Goal: Task Accomplishment & Management: Complete application form

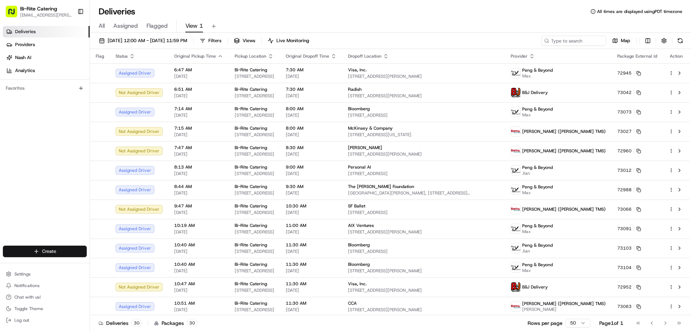
click at [48, 250] on html "Bi-Rite Catering [EMAIL_ADDRESS][PERSON_NAME][DOMAIN_NAME] Toggle Sidebar Deliv…" at bounding box center [345, 165] width 691 height 331
click at [116, 262] on link "Delivery" at bounding box center [130, 264] width 80 height 13
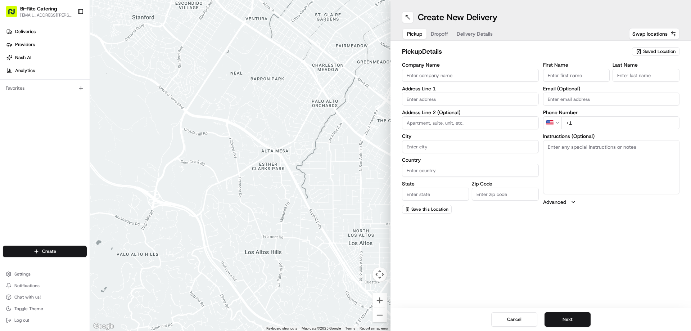
click at [429, 76] on input "Company Name" at bounding box center [470, 75] width 137 height 13
type input "Bi-Rite Catering"
type input "1970 [GEOGRAPHIC_DATA]"
type input "[GEOGRAPHIC_DATA]"
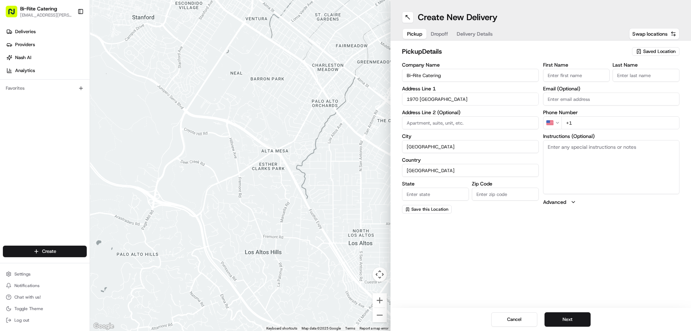
type input "CA"
type input "94124"
type input "Bi-Rite"
type input "Catering"
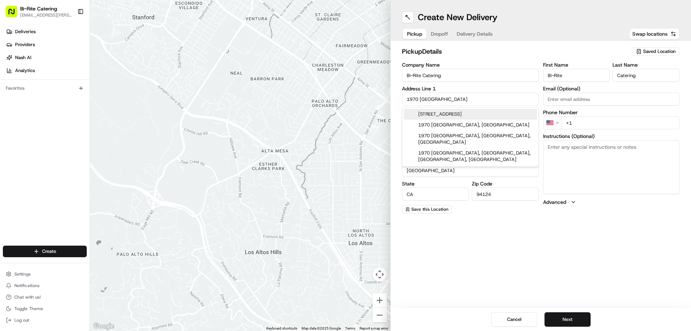
click at [458, 116] on div "[STREET_ADDRESS]" at bounding box center [470, 114] width 133 height 11
type input "1970 [GEOGRAPHIC_DATA]"
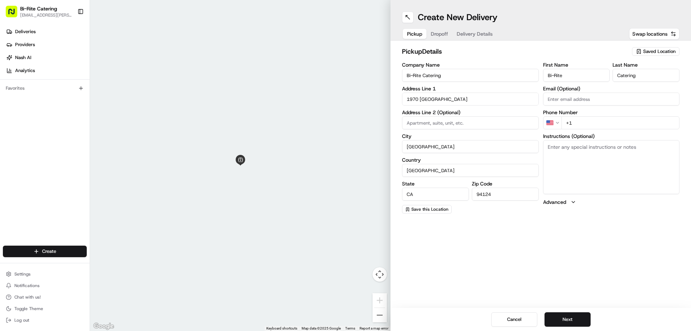
click at [585, 121] on input "+1" at bounding box center [620, 122] width 118 height 13
type input "[PHONE_NUMBER]"
click at [544, 157] on textarea "Instructions (Optional)" at bounding box center [611, 167] width 137 height 54
paste textarea "Ring the intercom on the right hand side. Order #73115 for [PERSON_NAME]"
type textarea "Ring the intercom on the right hand side. Order #73115 for [PERSON_NAME]"
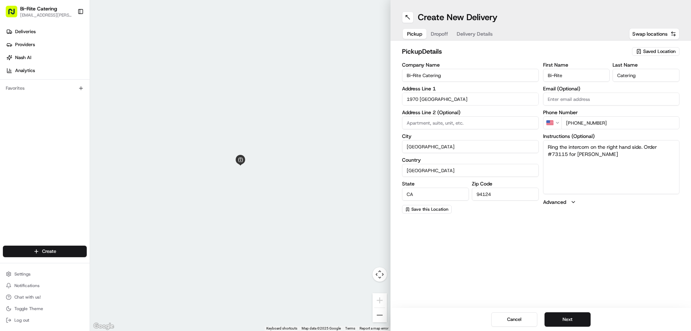
click at [606, 243] on div "Create New Delivery Pickup Dropoff Delivery Details Swap locations pickup Detai…" at bounding box center [540, 165] width 300 height 331
click at [574, 319] on button "Next" at bounding box center [567, 319] width 46 height 14
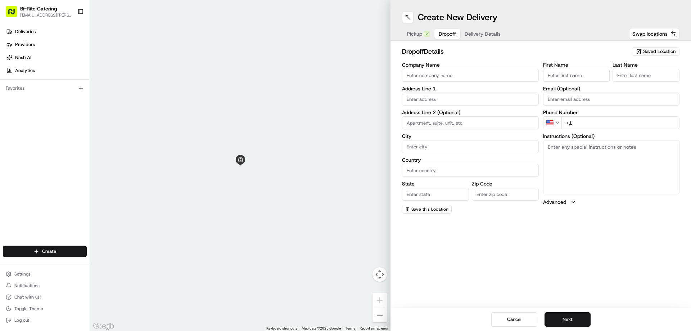
click at [421, 77] on input "Company Name" at bounding box center [470, 75] width 137 height 13
type input "B"
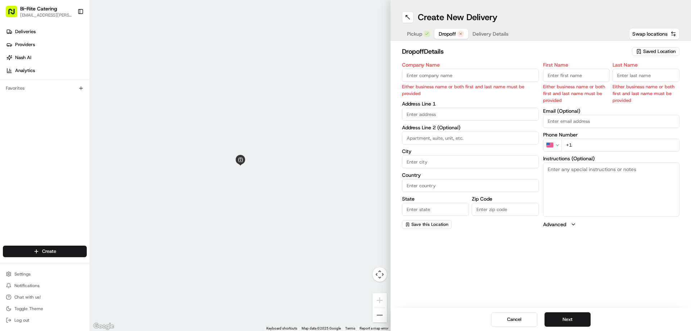
click at [410, 75] on input "Company Name" at bounding box center [470, 75] width 137 height 13
paste input "Bay Club at [GEOGRAPHIC_DATA]"
type input "Bay Club at [GEOGRAPHIC_DATA]"
click at [555, 76] on input "First Name" at bounding box center [576, 75] width 67 height 13
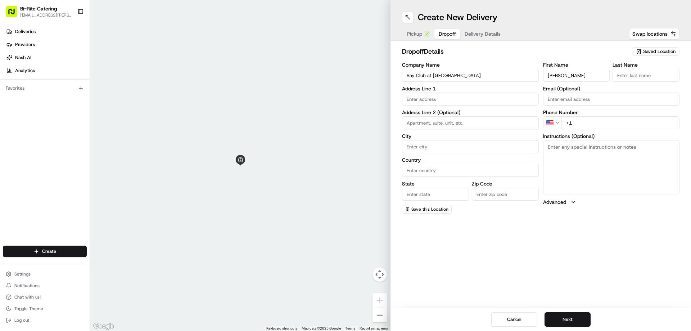
type input "[PERSON_NAME]"
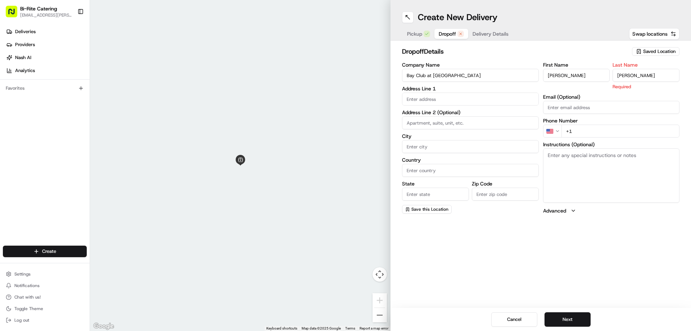
type input "[PERSON_NAME]"
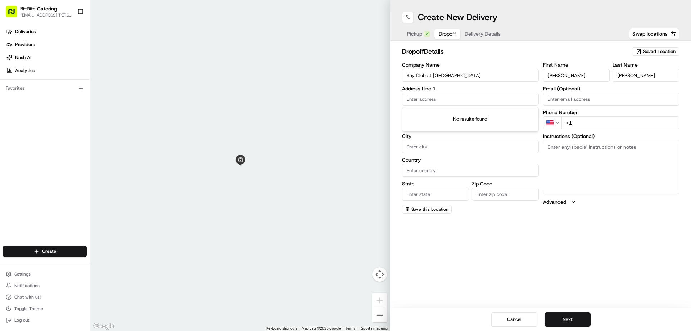
click at [489, 101] on input "text" at bounding box center [470, 98] width 137 height 13
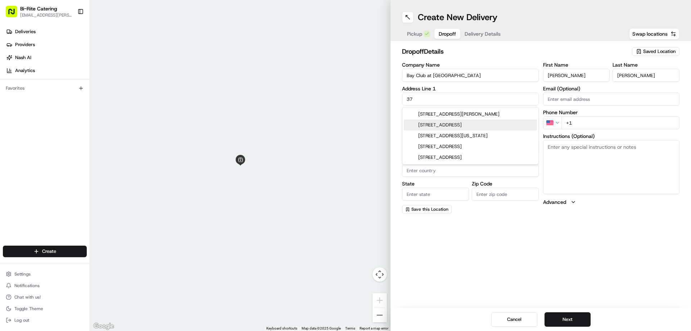
type input "3"
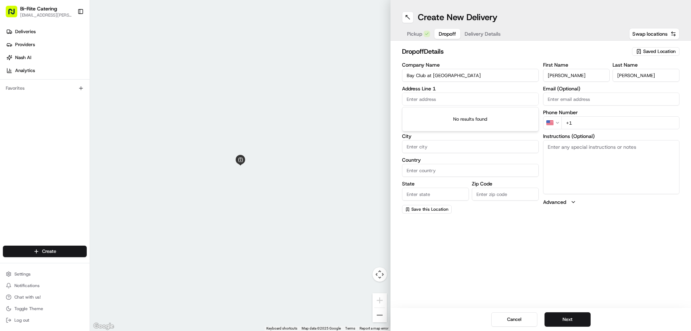
click at [483, 74] on input "Bay Club at [GEOGRAPHIC_DATA]" at bounding box center [470, 75] width 137 height 13
type input "Bay Club"
click at [416, 101] on input "text" at bounding box center [470, 98] width 137 height 13
drag, startPoint x: 416, startPoint y: 101, endPoint x: 416, endPoint y: 97, distance: 4.0
click at [416, 97] on input "text" at bounding box center [470, 98] width 137 height 13
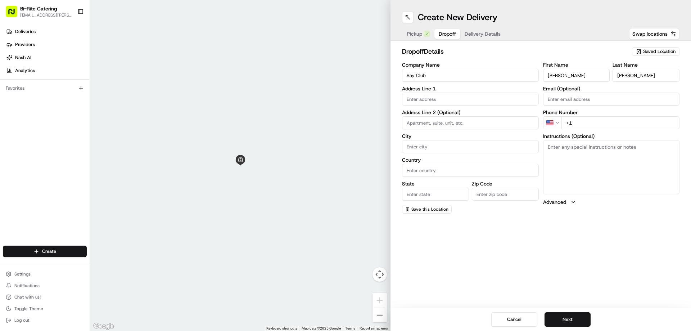
paste input "[STREET_ADDRESS][PERSON_NAME]"
drag, startPoint x: 503, startPoint y: 100, endPoint x: 449, endPoint y: 104, distance: 54.1
click at [449, 104] on input "[STREET_ADDRESS][PERSON_NAME]" at bounding box center [470, 98] width 137 height 13
click at [452, 113] on div "[STREET_ADDRESS][PERSON_NAME]" at bounding box center [470, 114] width 133 height 11
type input "[STREET_ADDRESS][PERSON_NAME]"
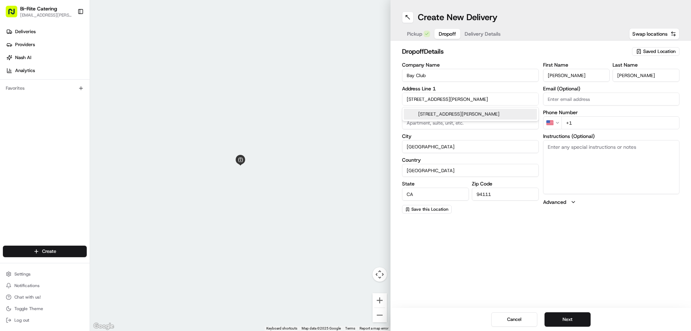
type input "[GEOGRAPHIC_DATA]"
type input "CA"
type input "94111"
type input "[STREET_ADDRESS][PERSON_NAME]"
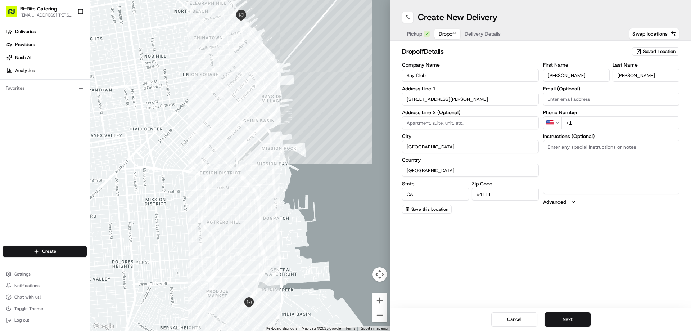
click at [579, 120] on input "+1" at bounding box center [620, 122] width 118 height 13
paste input "[PHONE_NUMBER]"
type input "[PHONE_NUMBER]"
click at [556, 164] on textarea "Instructions (Optional)" at bounding box center [611, 167] width 137 height 54
type textarea "Call when you arrive please"
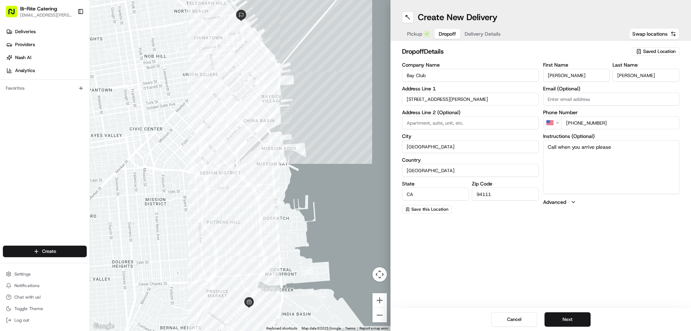
click at [589, 225] on div "Create New Delivery Pickup Dropoff Delivery Details Swap locations dropoff Deta…" at bounding box center [540, 165] width 300 height 331
click at [569, 315] on button "Next" at bounding box center [567, 319] width 46 height 14
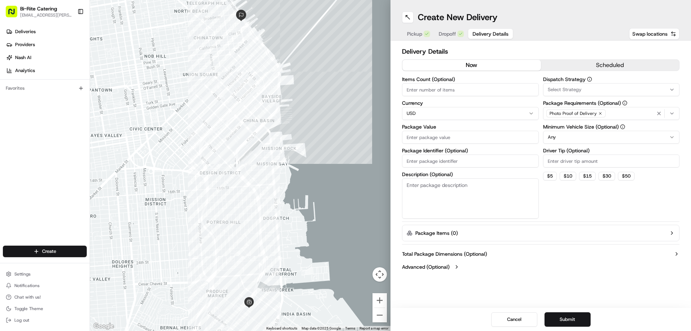
click at [600, 69] on button "scheduled" at bounding box center [610, 65] width 139 height 11
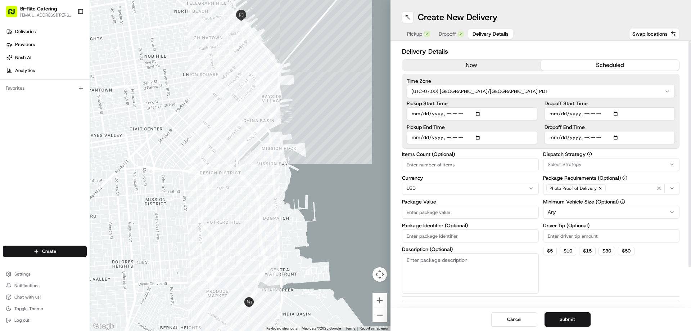
click at [556, 115] on input "Dropoff Start Time" at bounding box center [609, 113] width 131 height 13
type input "[DATE]T16:00"
click at [552, 139] on input "Dropoff End Time" at bounding box center [609, 137] width 131 height 13
type input "[DATE]T16:30"
click at [413, 112] on input "Pickup Start Time" at bounding box center [472, 113] width 131 height 13
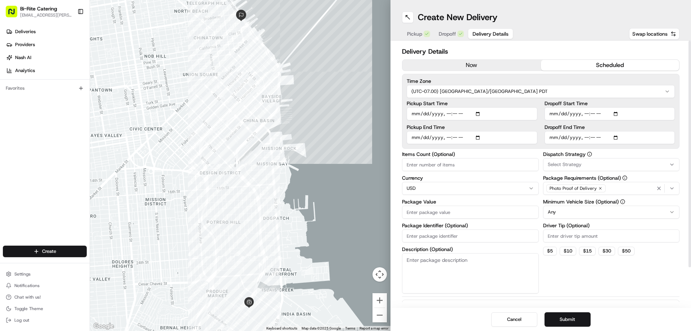
type input "[DATE]T15:45"
click at [413, 137] on input "Pickup End Time" at bounding box center [472, 137] width 131 height 13
type input "[DATE]T16:15"
click at [415, 171] on input "Items Count (Optional)" at bounding box center [470, 164] width 137 height 13
type input "1"
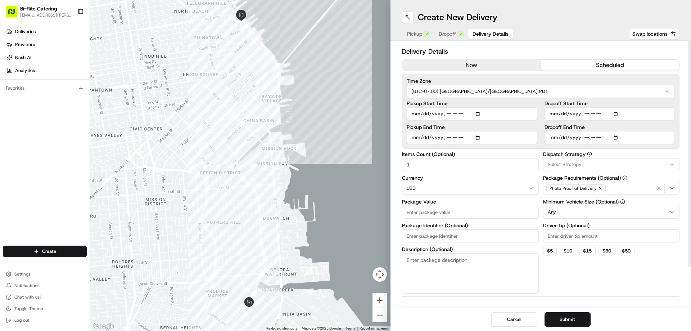
click at [424, 211] on input "Package Value" at bounding box center [470, 211] width 137 height 13
type input "210"
click at [426, 232] on input "Package Identifier (Optional)" at bounding box center [470, 235] width 137 height 13
type input "73115"
click at [428, 265] on textarea "Description (Optional)" at bounding box center [470, 273] width 137 height 40
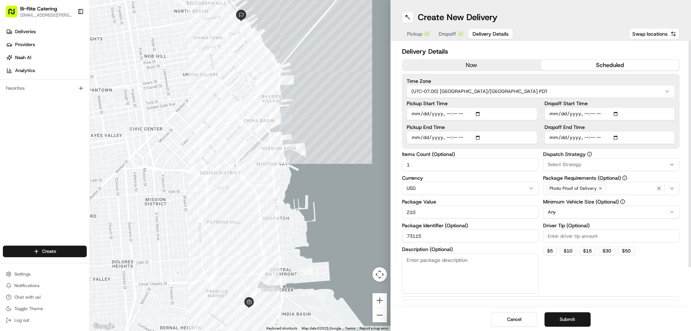
click at [429, 269] on textarea "Description (Optional)" at bounding box center [470, 273] width 137 height 40
paste textarea "4 items, bag"
type textarea "4 items, bag"
click at [561, 210] on html "Bi-Rite Catering [EMAIL_ADDRESS][PERSON_NAME][DOMAIN_NAME] Toggle Sidebar Deliv…" at bounding box center [345, 165] width 691 height 331
click at [555, 235] on input "Driver Tip (Optional)" at bounding box center [611, 235] width 137 height 13
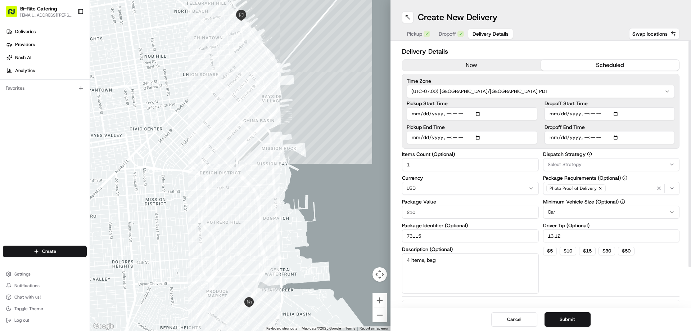
type input "13.12"
click at [554, 274] on div "Dispatch Strategy Select Strategy Package Requirements (Optional) Photo Proof o…" at bounding box center [611, 223] width 137 height 142
click at [565, 320] on button "Submit" at bounding box center [567, 319] width 46 height 14
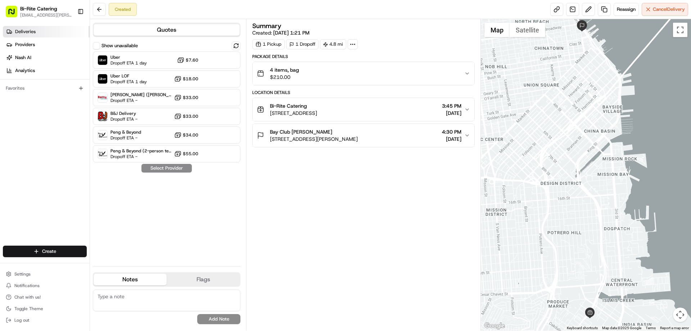
click at [28, 32] on span "Deliveries" at bounding box center [25, 31] width 21 height 6
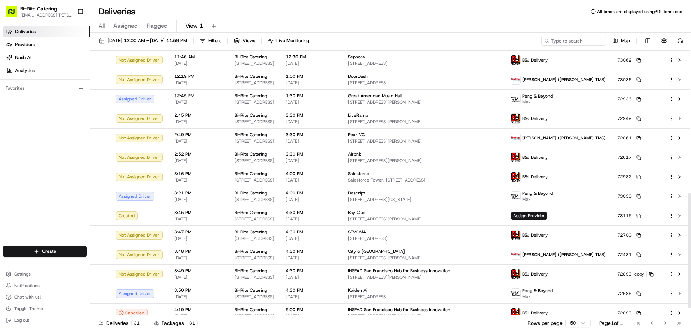
scroll to position [351, 0]
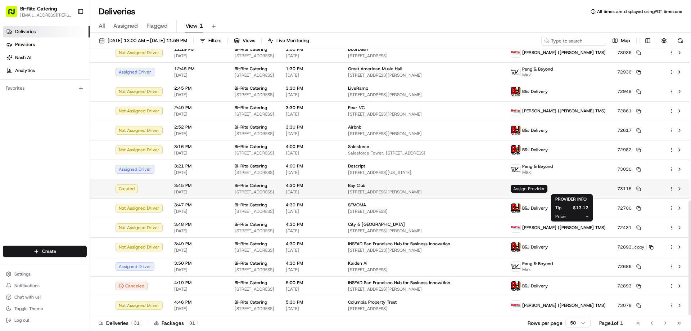
click at [547, 186] on span "Assign Provider" at bounding box center [529, 189] width 37 height 8
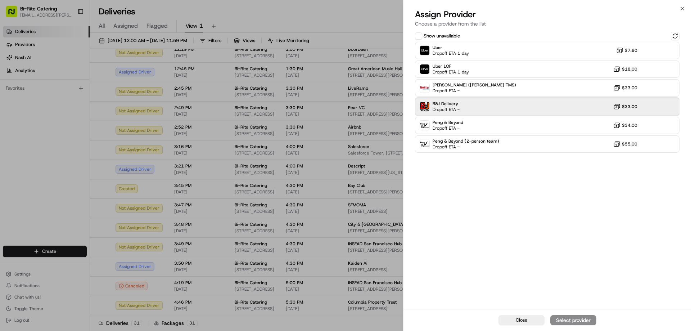
click at [504, 105] on div "B&J Delivery Dropoff ETA - $33.00" at bounding box center [547, 106] width 265 height 17
click at [577, 315] on button "Assign Provider" at bounding box center [573, 320] width 46 height 10
